Goal: Task Accomplishment & Management: Use online tool/utility

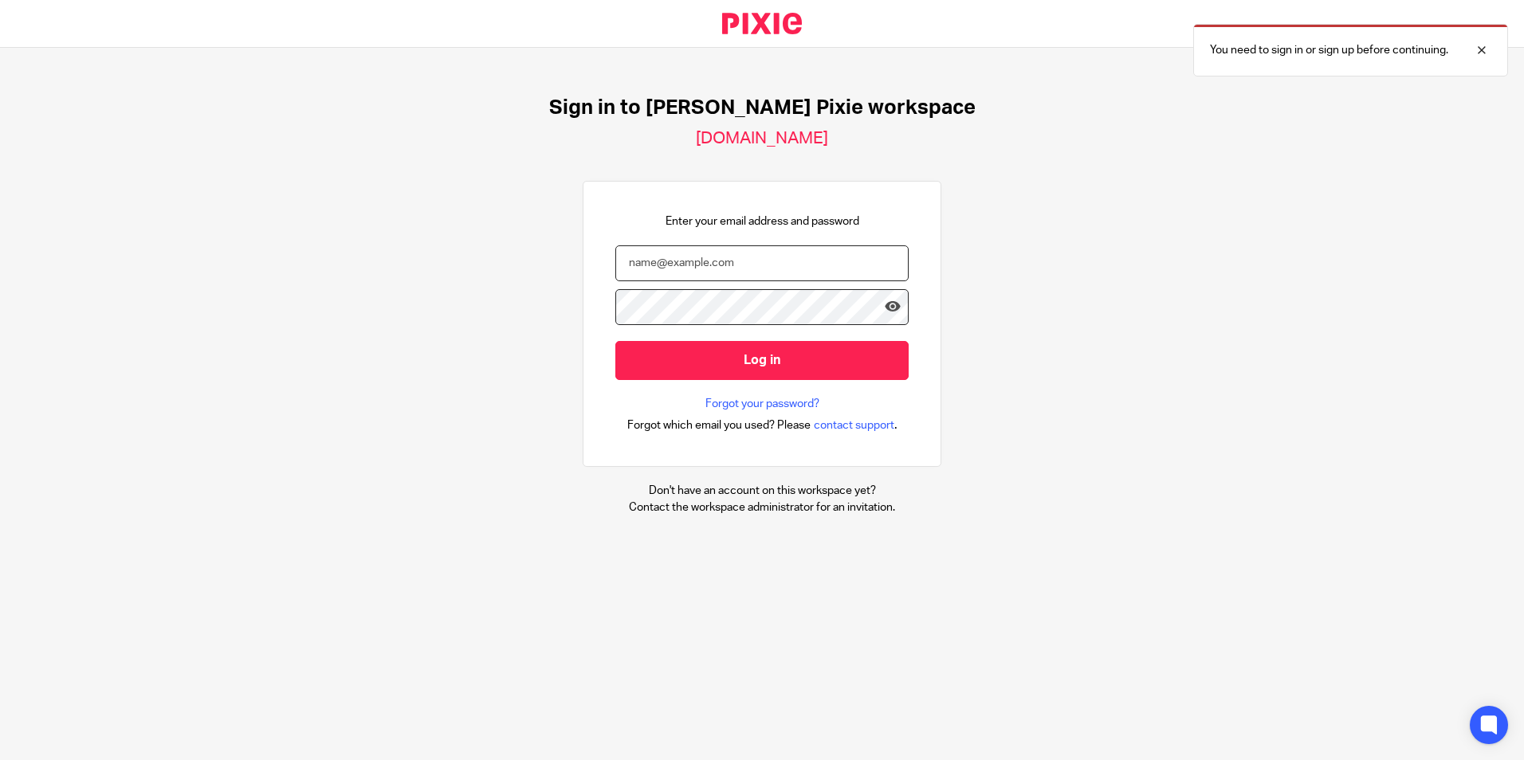
click at [746, 249] on input "email" at bounding box center [761, 264] width 293 height 36
type input "jshah@menzies.co.uk"
click at [615, 341] on input "Log in" at bounding box center [761, 360] width 293 height 39
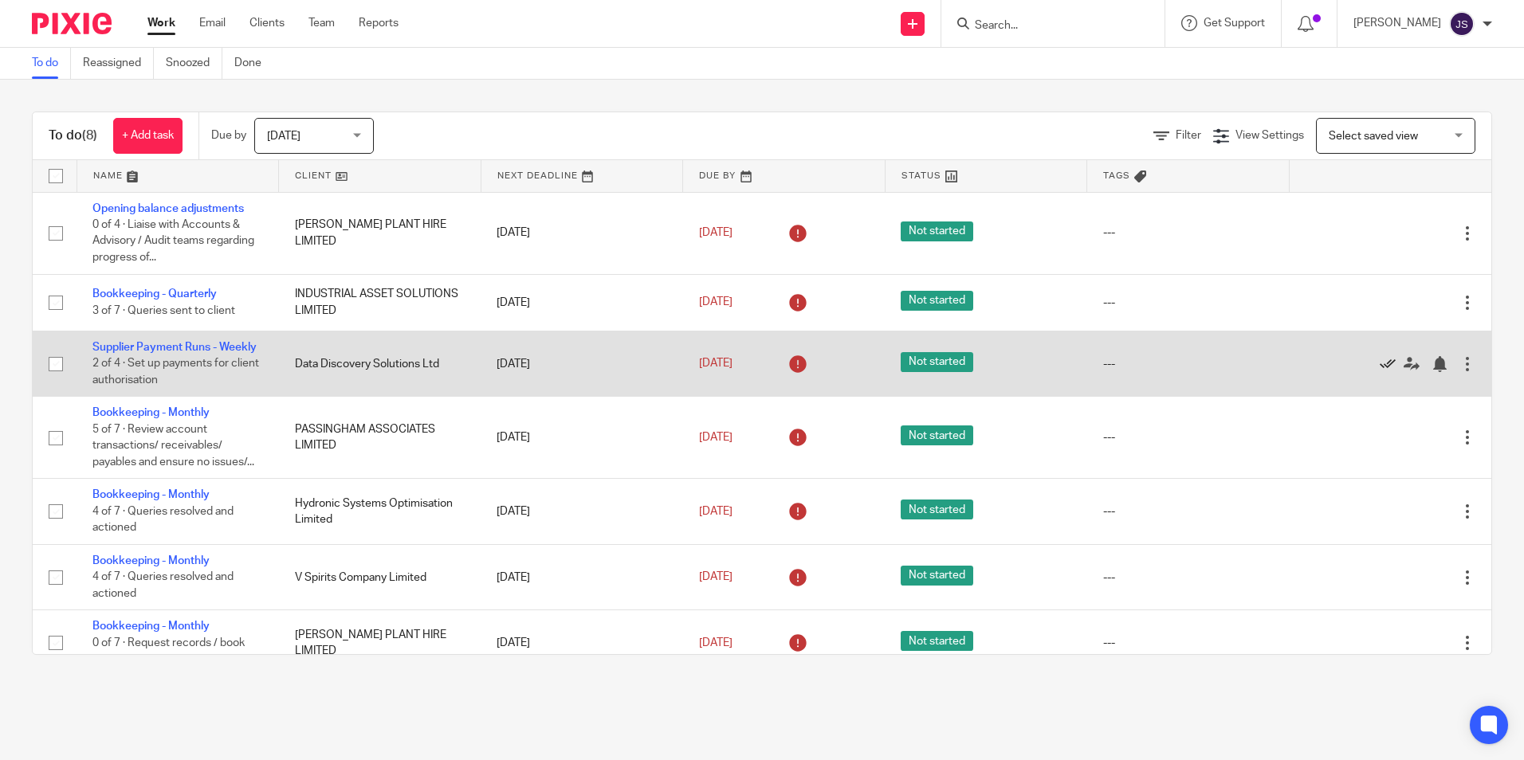
click at [1380, 372] on icon at bounding box center [1388, 364] width 16 height 16
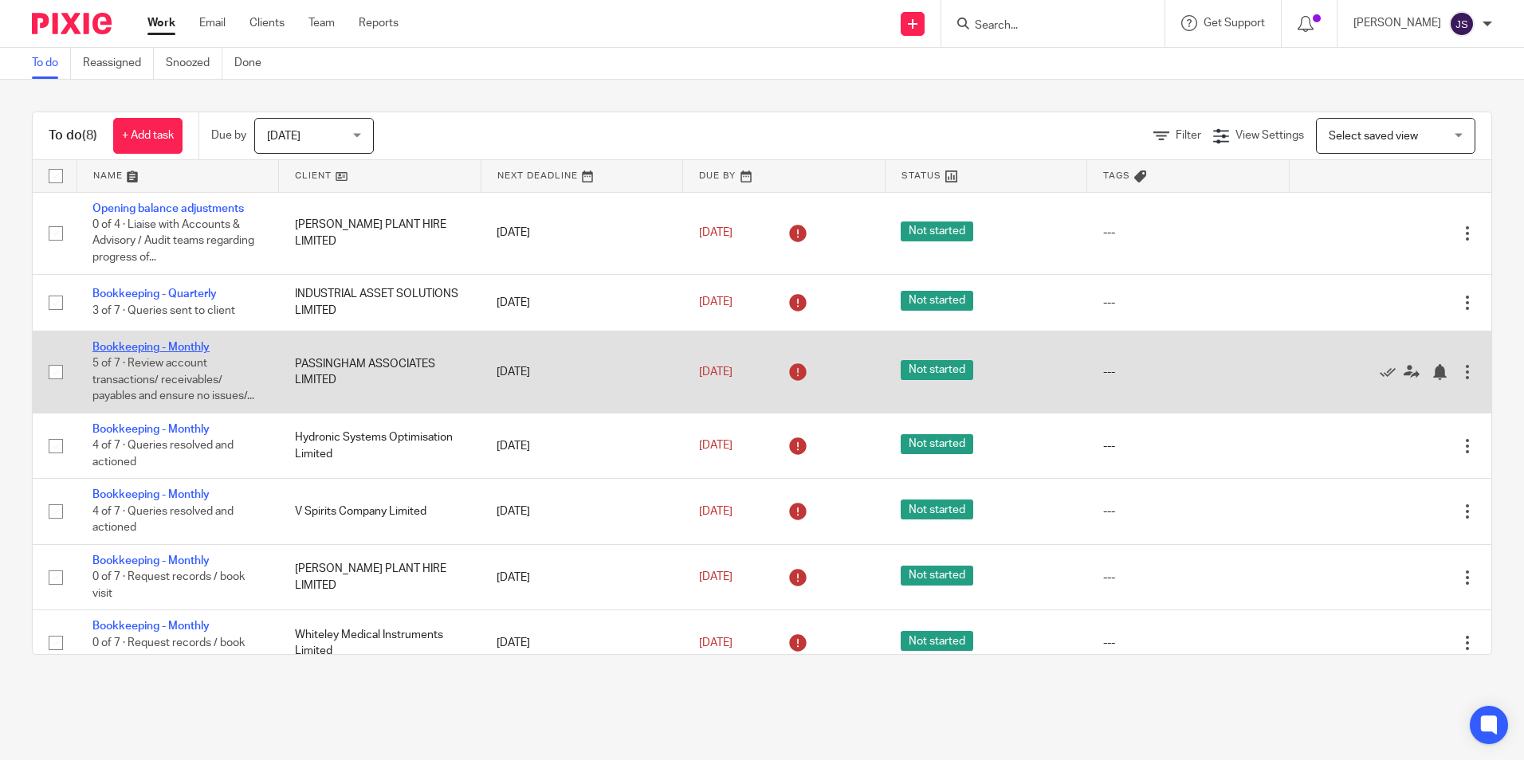
click at [198, 345] on link "Bookkeeping - Monthly" at bounding box center [150, 347] width 117 height 11
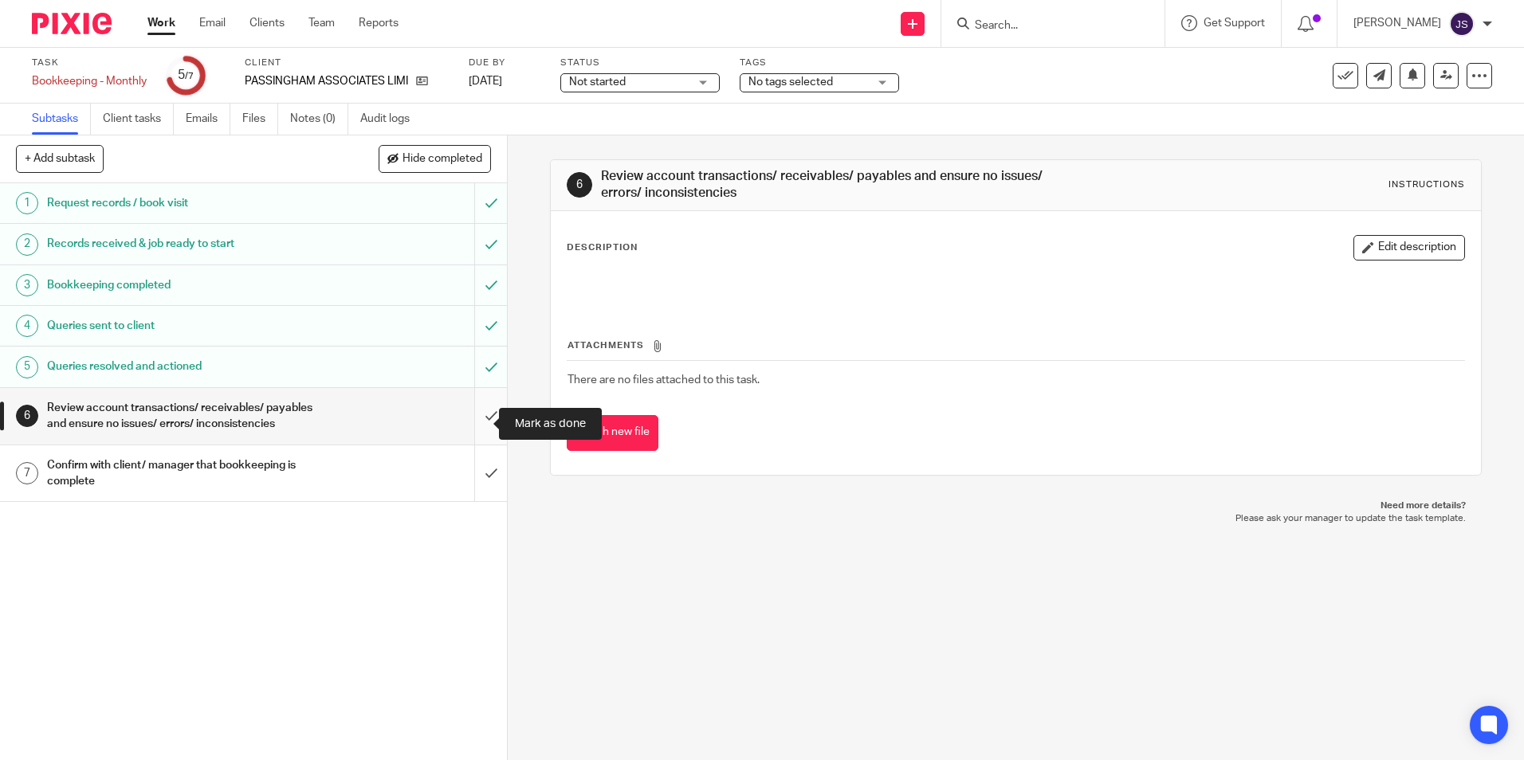
click at [477, 414] on input "submit" at bounding box center [253, 416] width 507 height 57
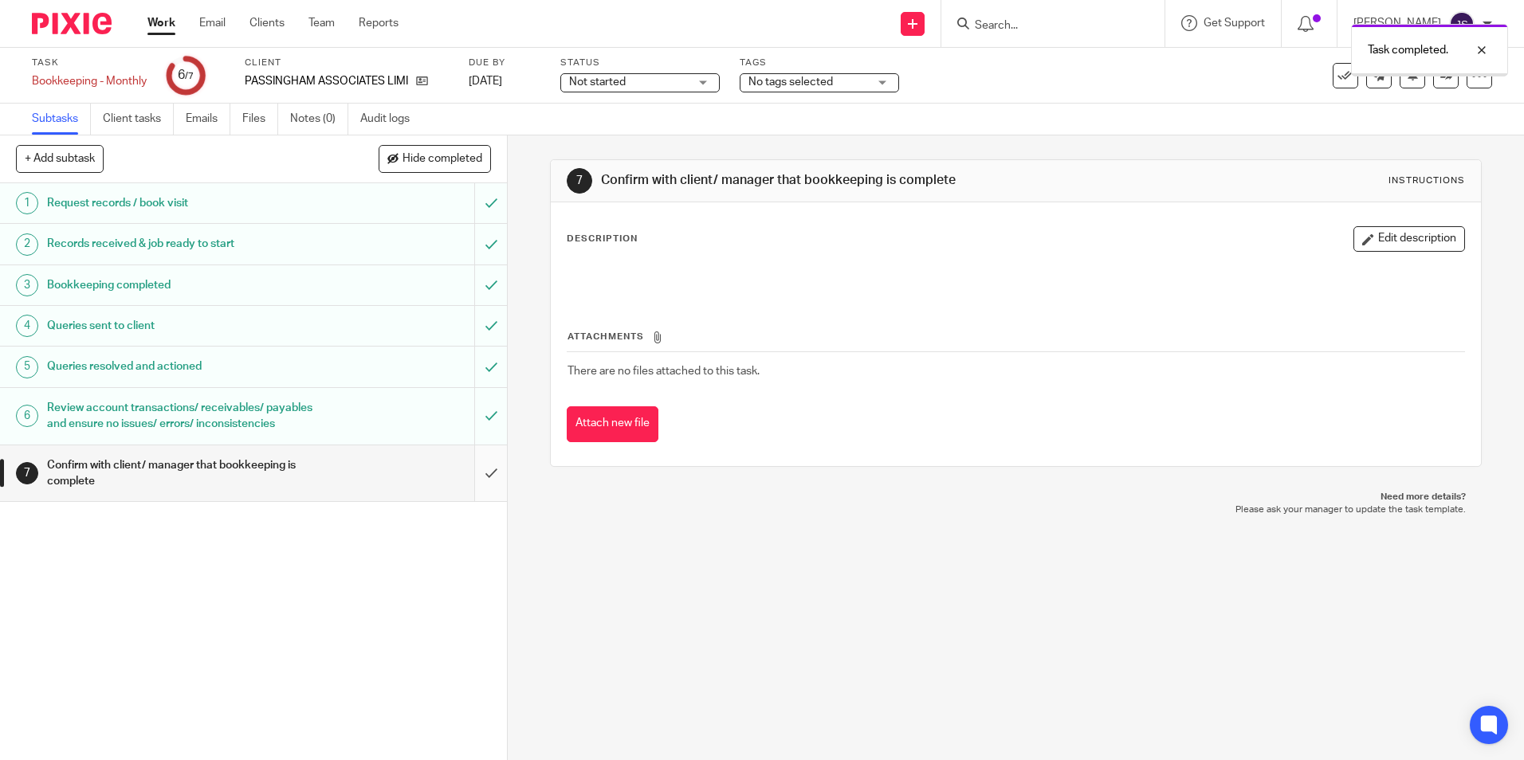
drag, startPoint x: 0, startPoint y: 0, endPoint x: 482, endPoint y: 489, distance: 687.1
click at [482, 489] on input "submit" at bounding box center [253, 474] width 507 height 57
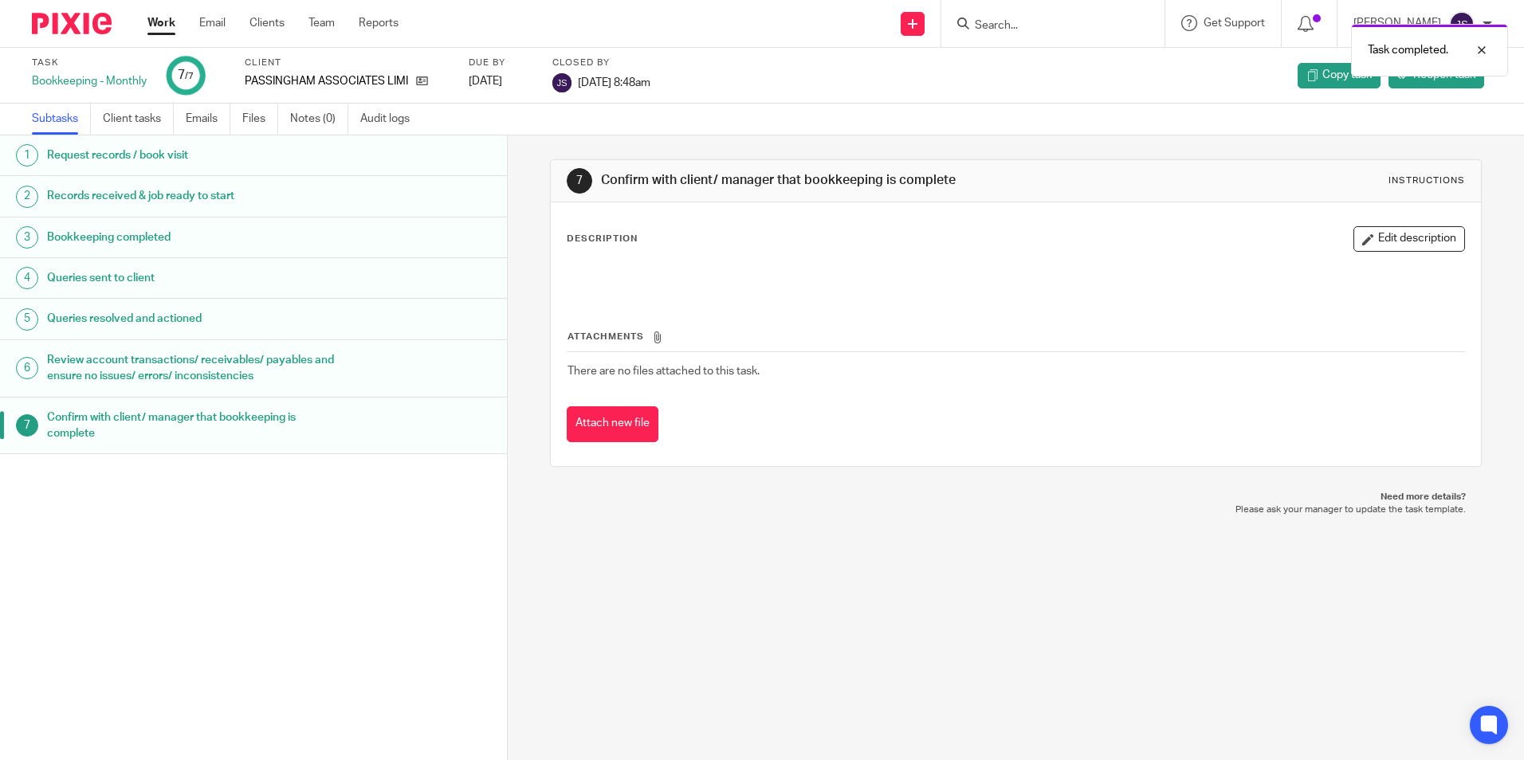
click at [54, 18] on img at bounding box center [72, 24] width 80 height 22
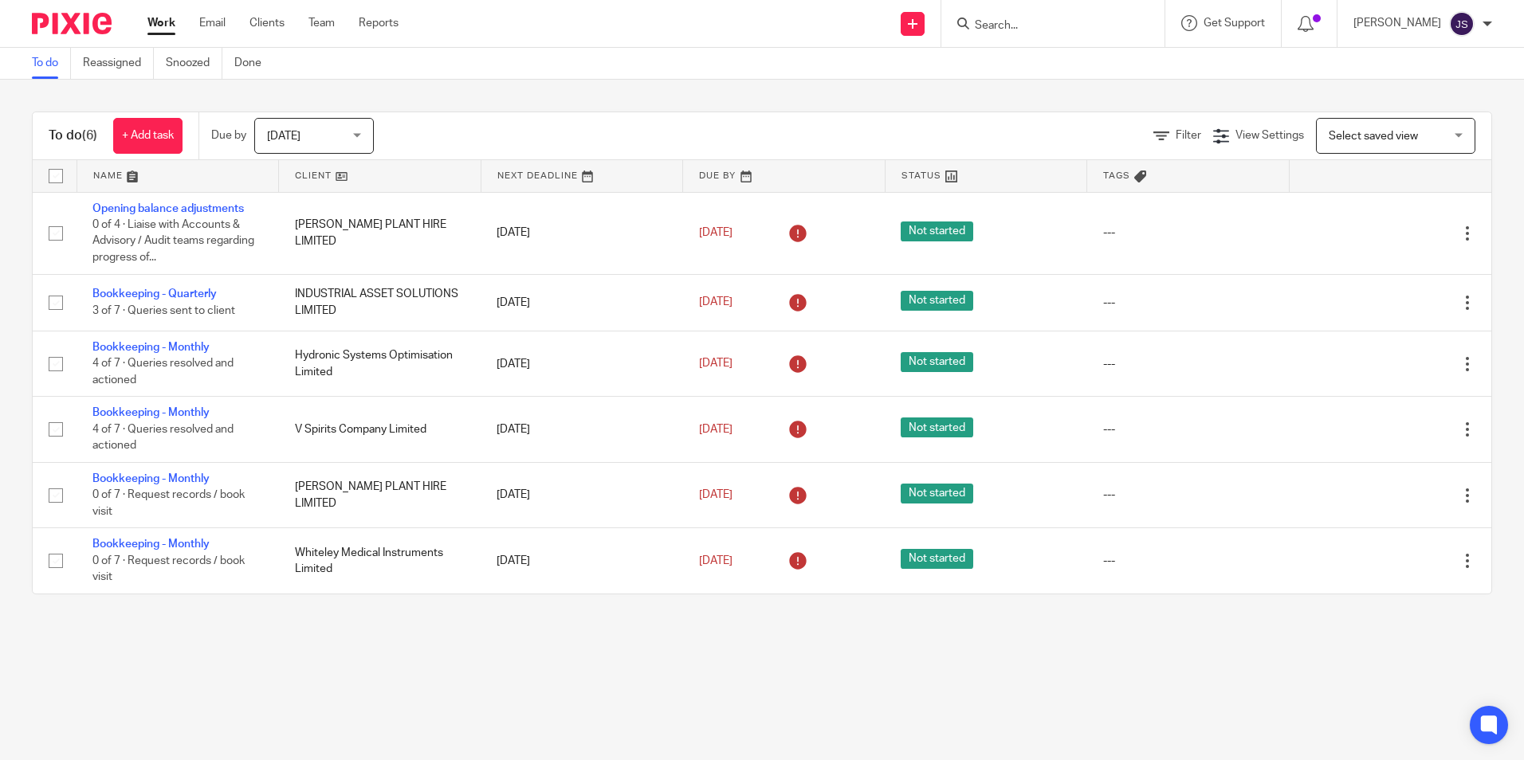
click at [1092, 14] on form at bounding box center [1058, 24] width 170 height 20
click at [1090, 17] on form at bounding box center [1058, 24] width 170 height 20
click at [1047, 33] on input "Search" at bounding box center [1044, 26] width 143 height 14
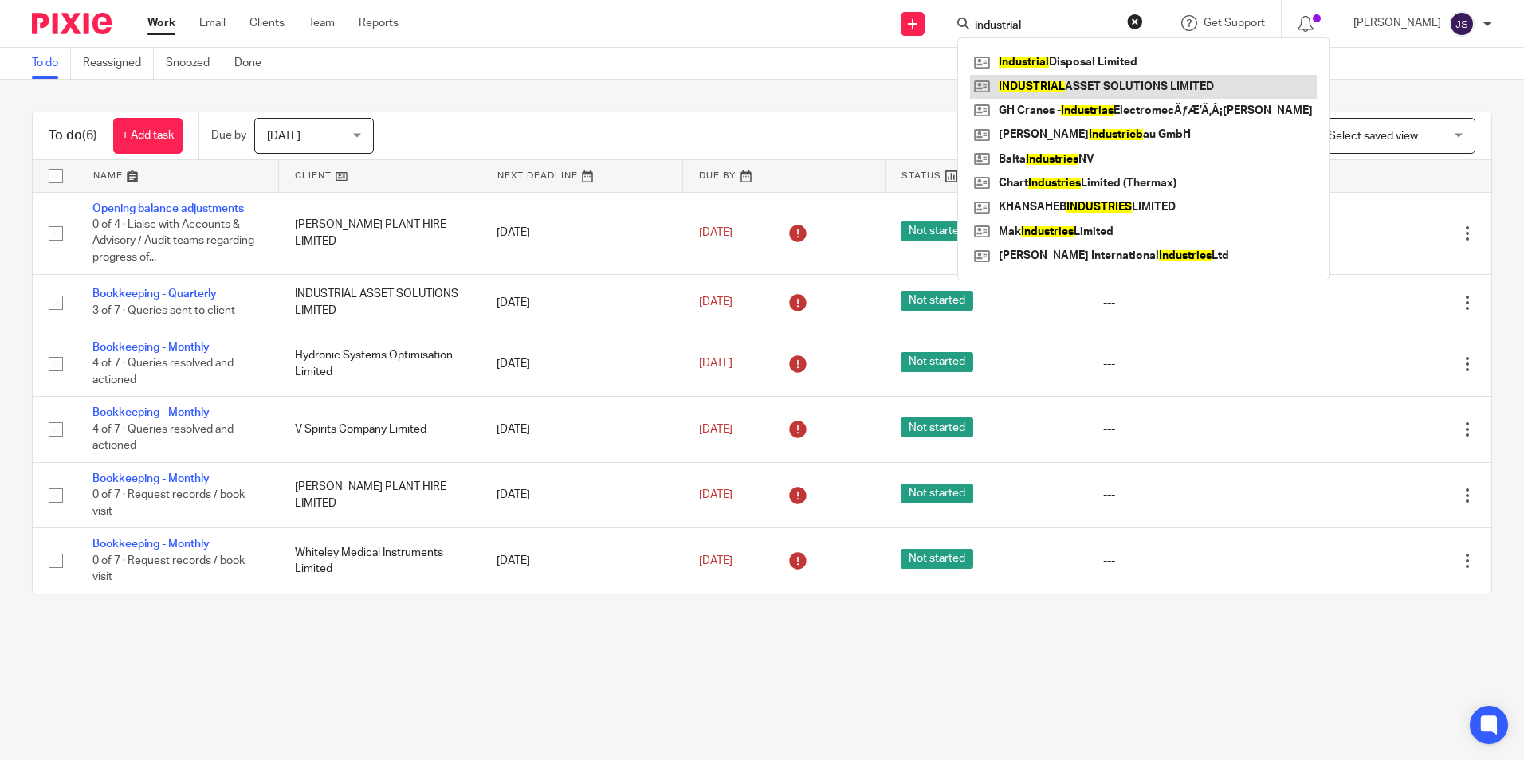
type input "industrial"
click at [1110, 82] on link at bounding box center [1143, 87] width 347 height 24
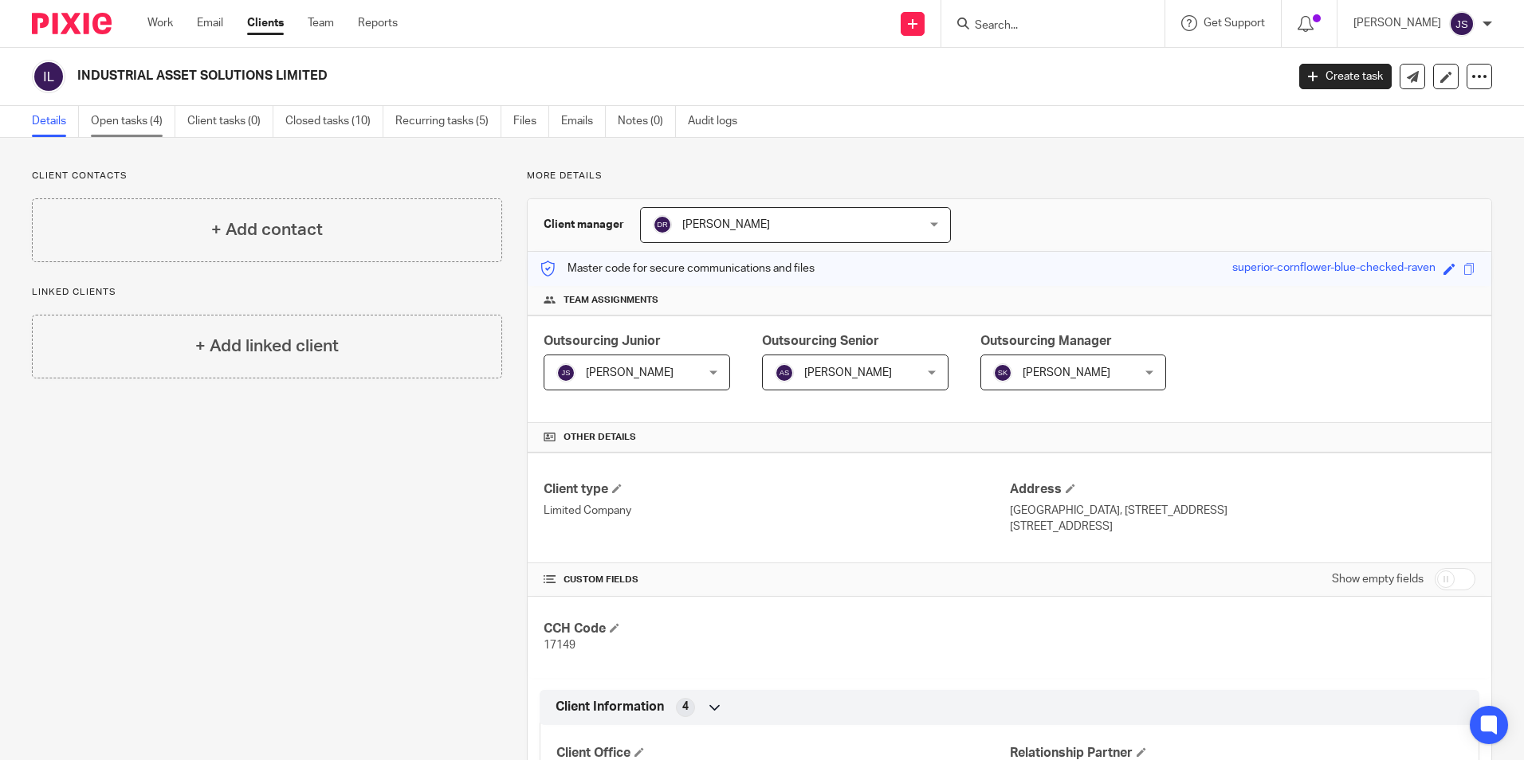
click at [163, 130] on link "Open tasks (4)" at bounding box center [133, 121] width 84 height 31
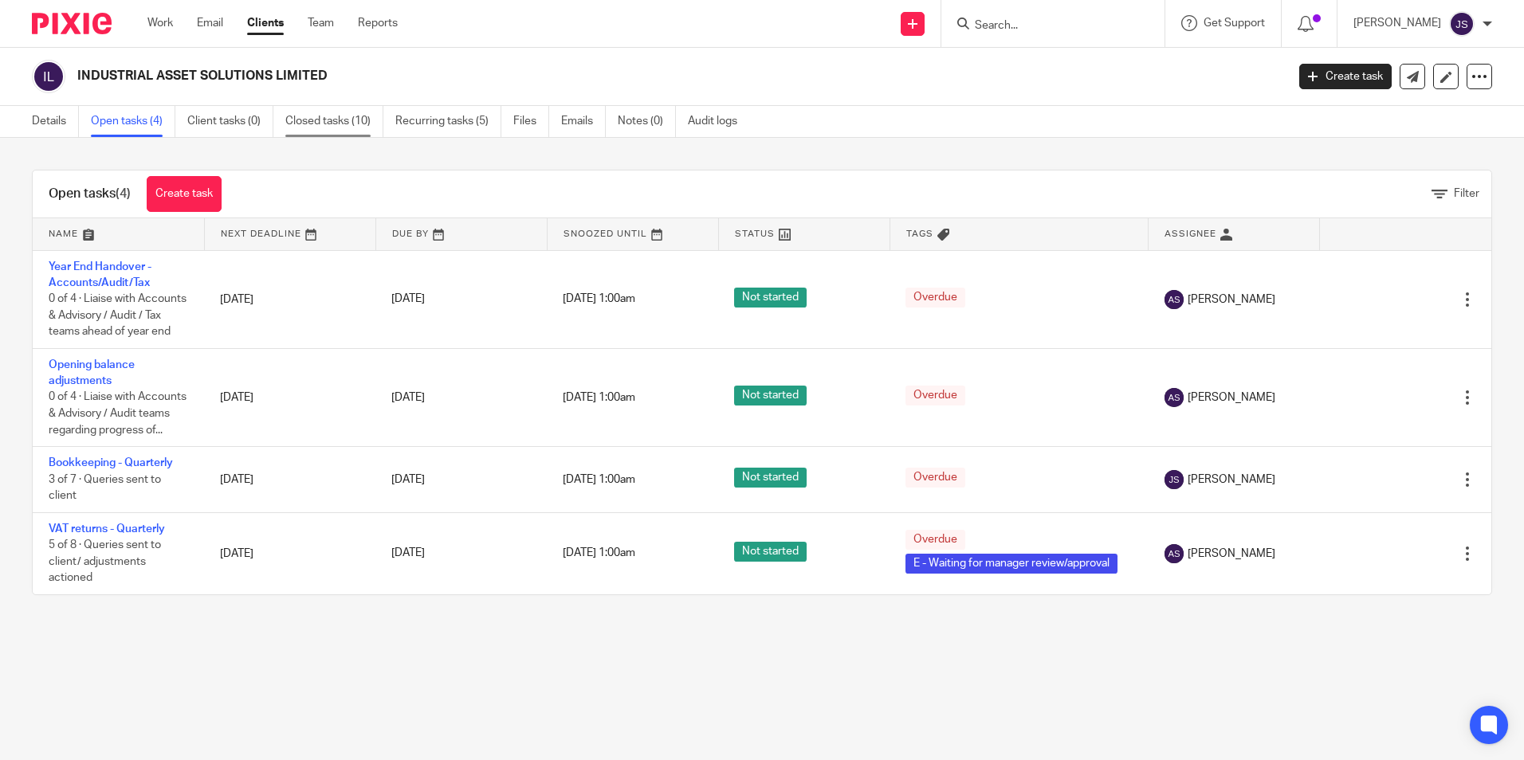
click at [370, 116] on link "Closed tasks (10)" at bounding box center [334, 121] width 98 height 31
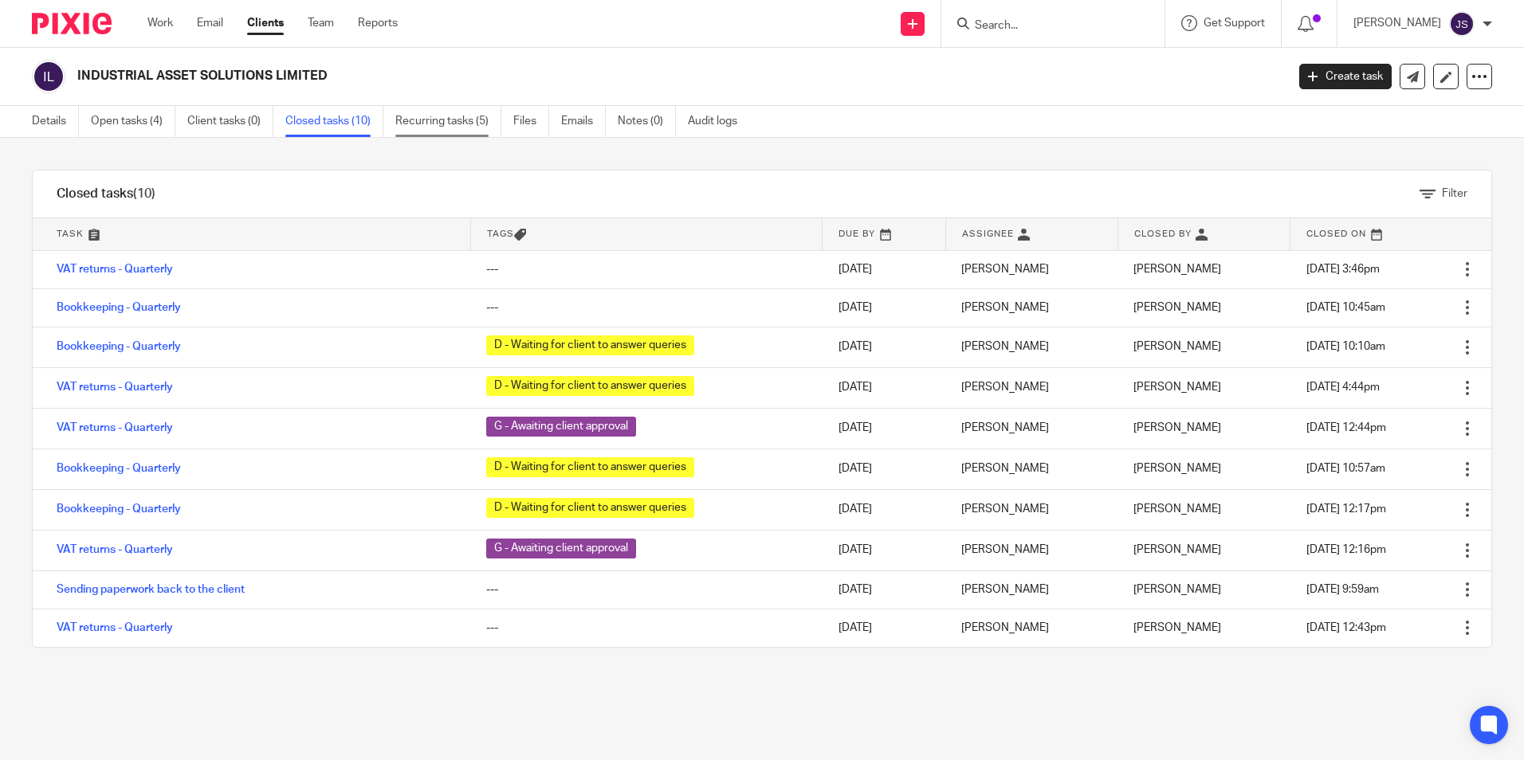
click at [434, 127] on link "Recurring tasks (5)" at bounding box center [448, 121] width 106 height 31
